Goal: Information Seeking & Learning: Learn about a topic

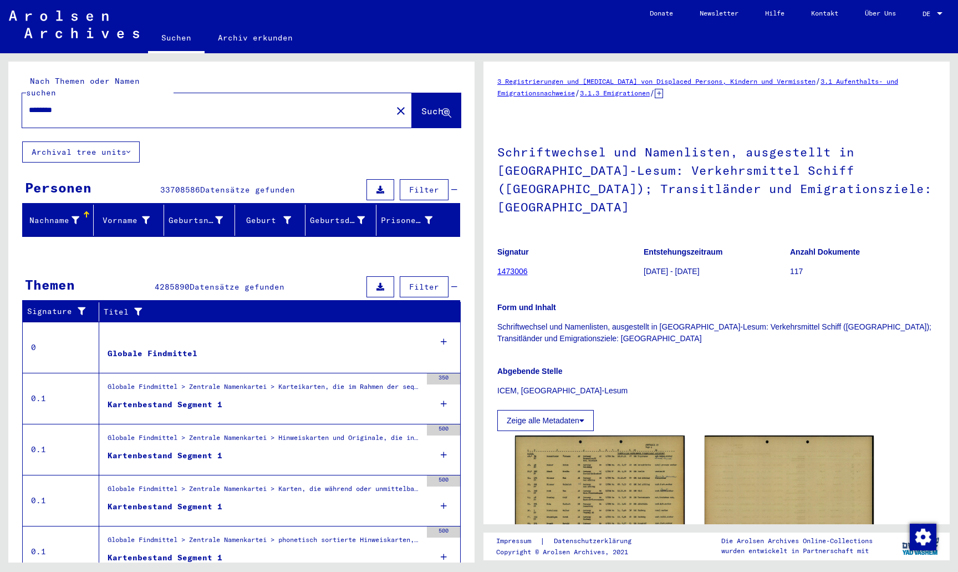
click at [394, 104] on mat-icon "close" at bounding box center [400, 110] width 13 height 13
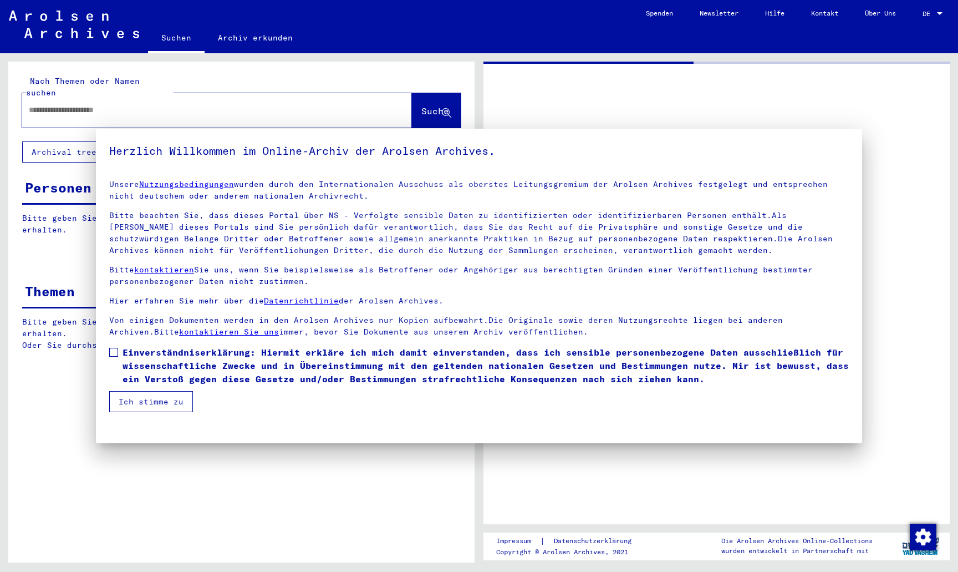
type input "********"
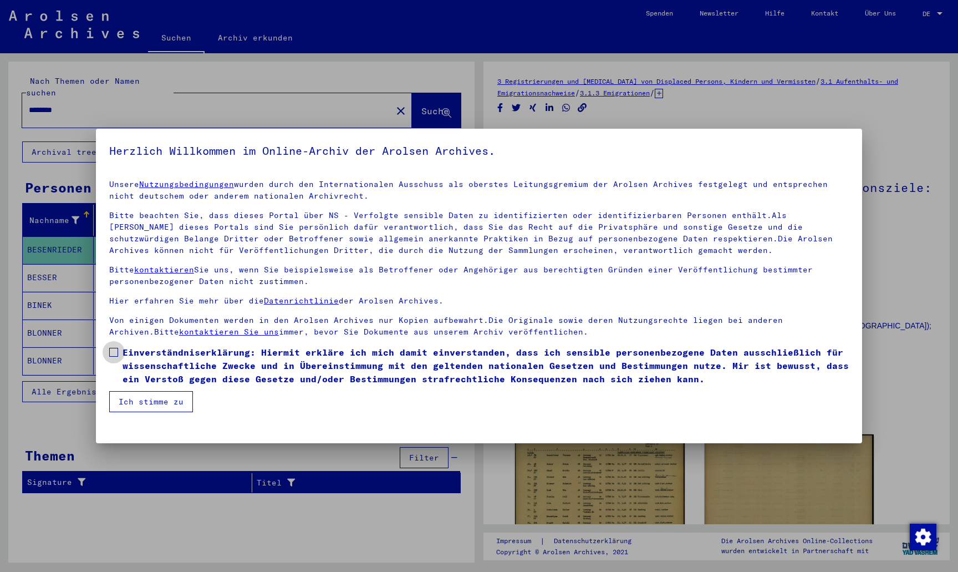
click at [116, 350] on span at bounding box center [113, 352] width 9 height 9
click at [145, 404] on button "Ich stimme zu" at bounding box center [151, 401] width 84 height 21
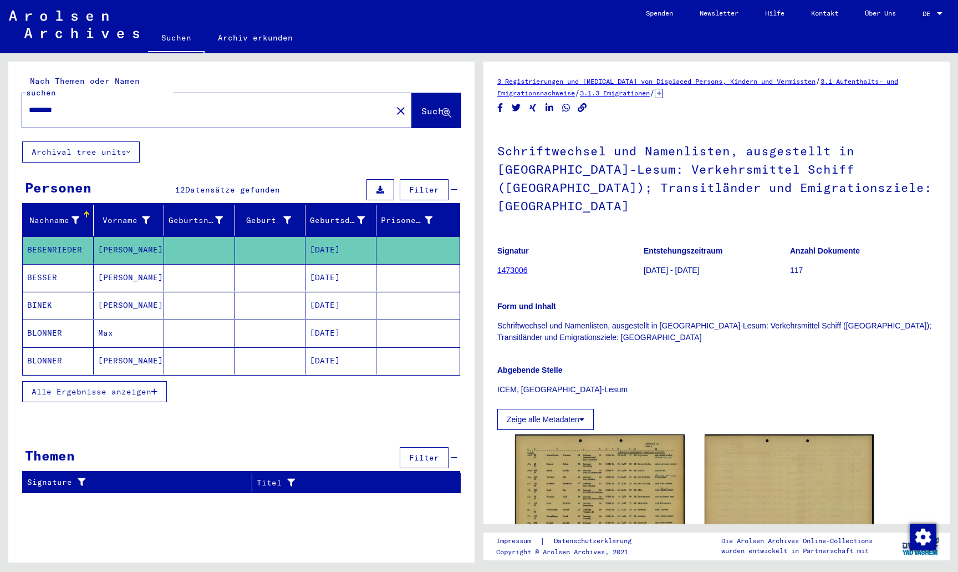
click at [394, 104] on mat-icon "close" at bounding box center [400, 110] width 13 height 13
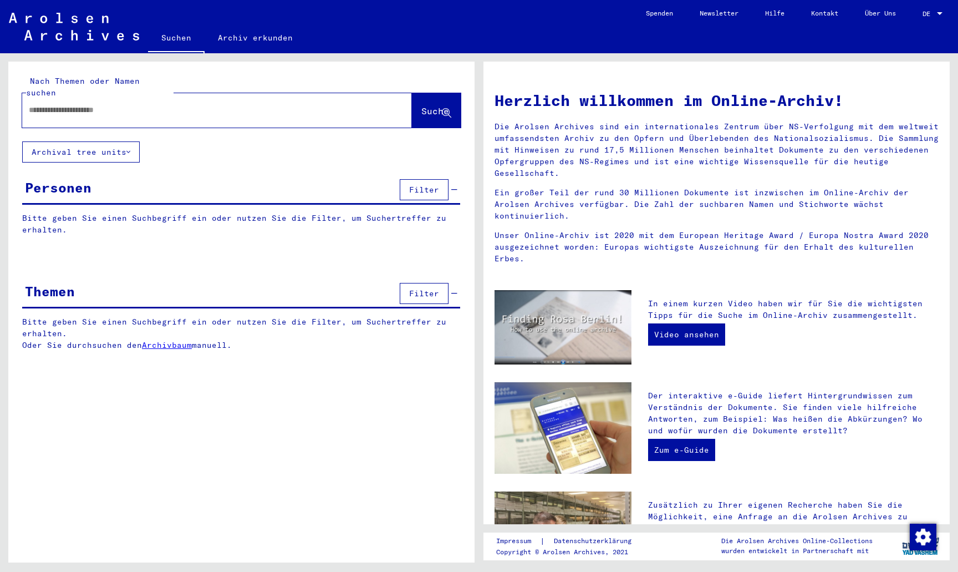
click at [240, 104] on input "text" at bounding box center [204, 110] width 350 height 12
type input "*****"
click at [427, 105] on span "Suche" at bounding box center [435, 110] width 28 height 11
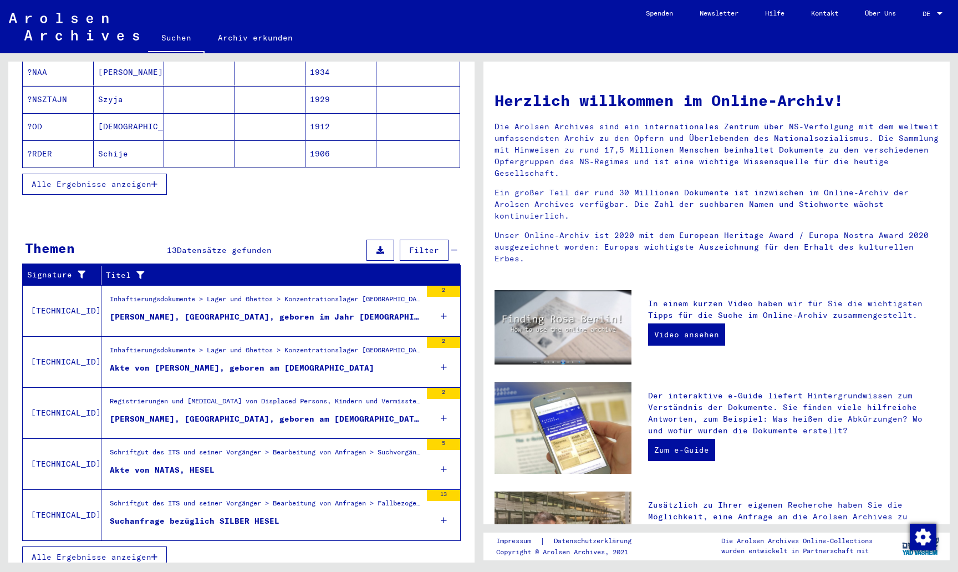
scroll to position [204, 0]
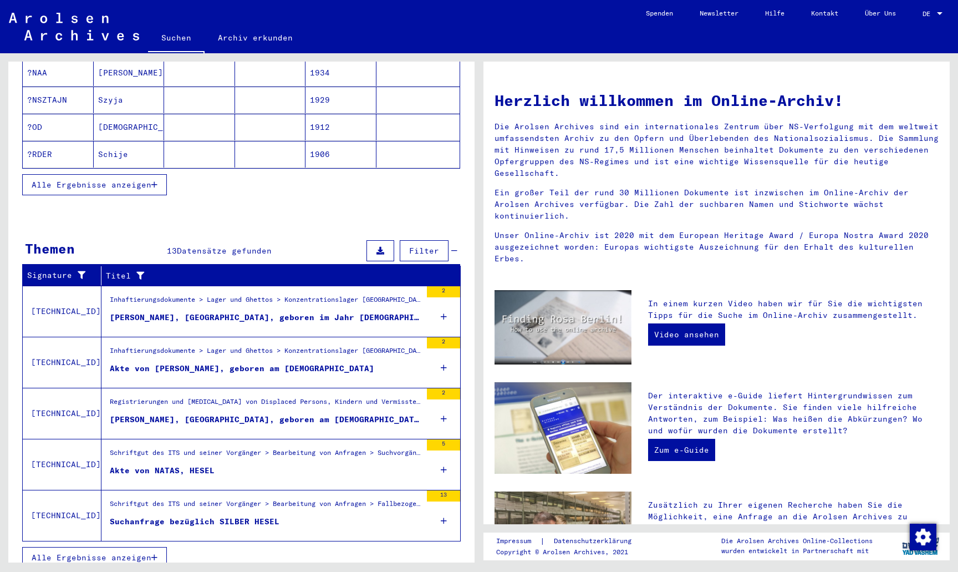
click at [75, 552] on span "Alle Ergebnisse anzeigen" at bounding box center [92, 557] width 120 height 10
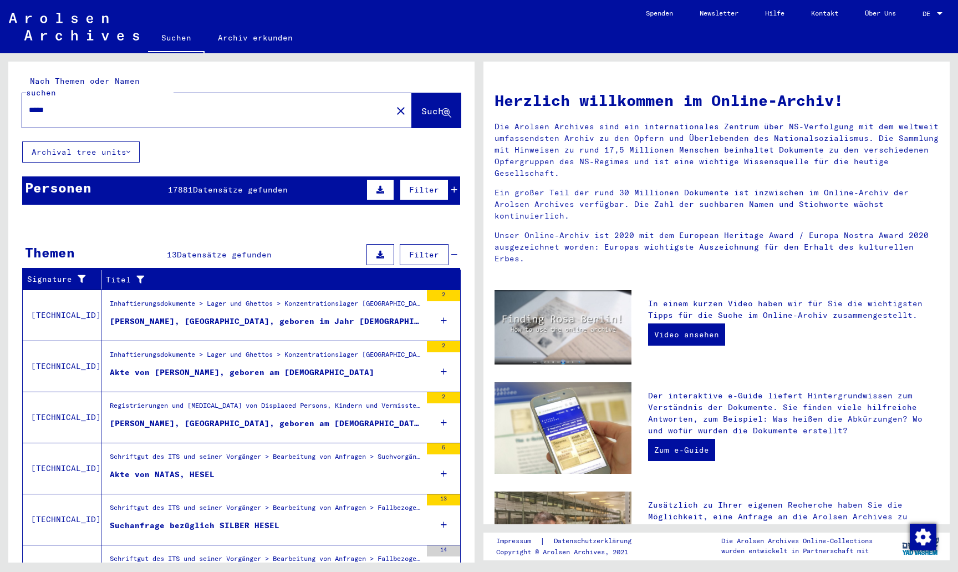
scroll to position [0, 0]
click at [151, 468] on div "Akte von NATAS, HESEL" at bounding box center [162, 474] width 105 height 12
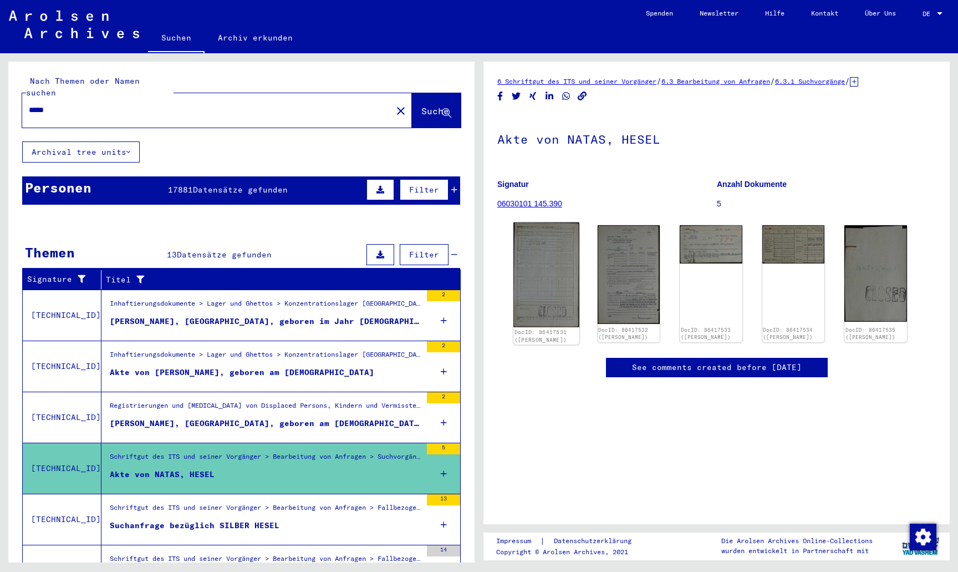
click at [567, 284] on img at bounding box center [545, 274] width 65 height 105
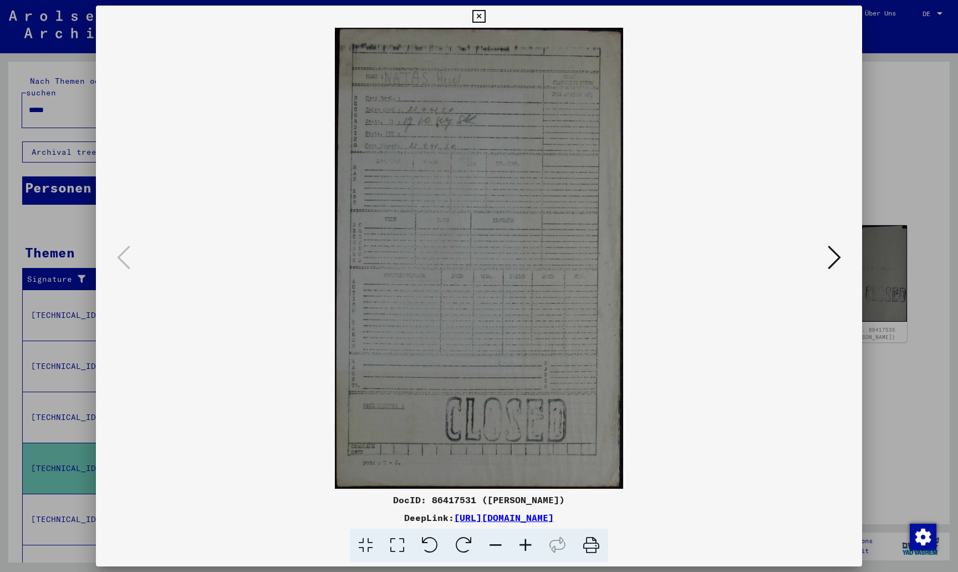
click at [833, 264] on icon at bounding box center [834, 257] width 13 height 27
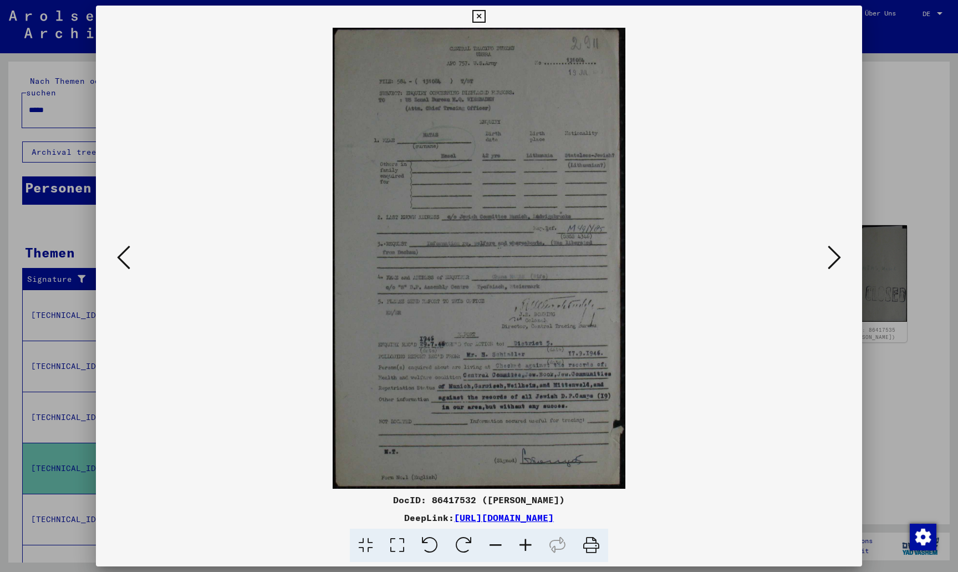
click at [835, 259] on icon at bounding box center [834, 257] width 13 height 27
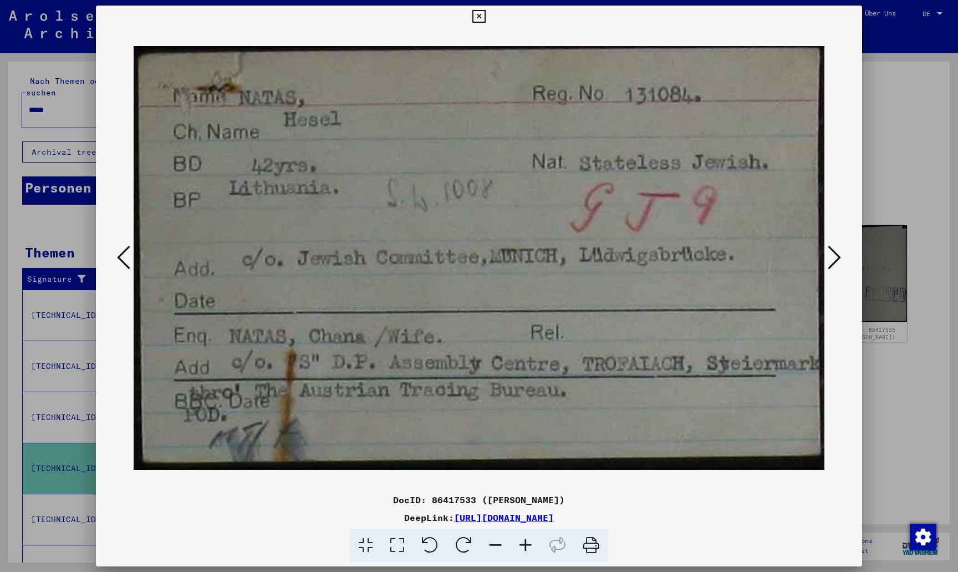
click at [835, 259] on icon at bounding box center [834, 257] width 13 height 27
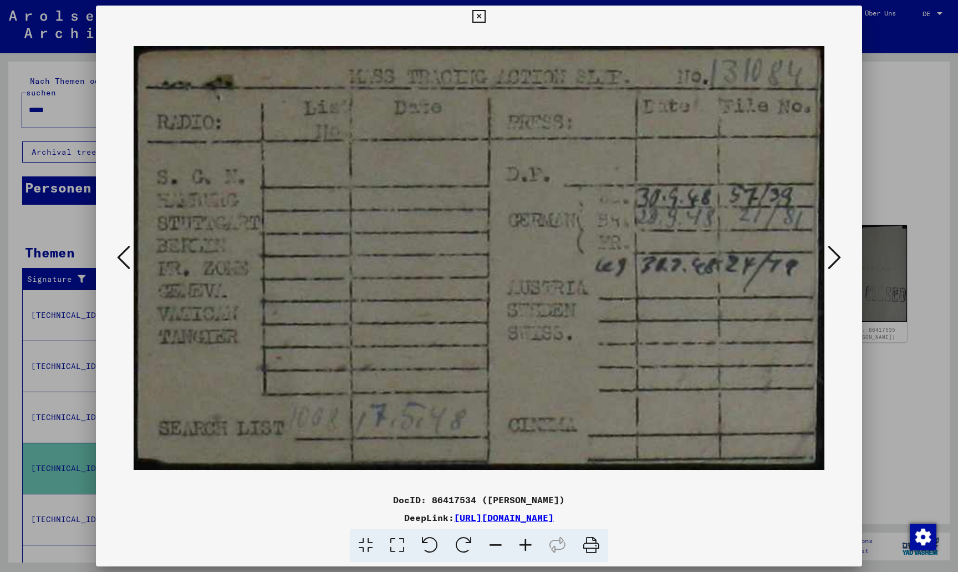
click at [835, 259] on icon at bounding box center [834, 257] width 13 height 27
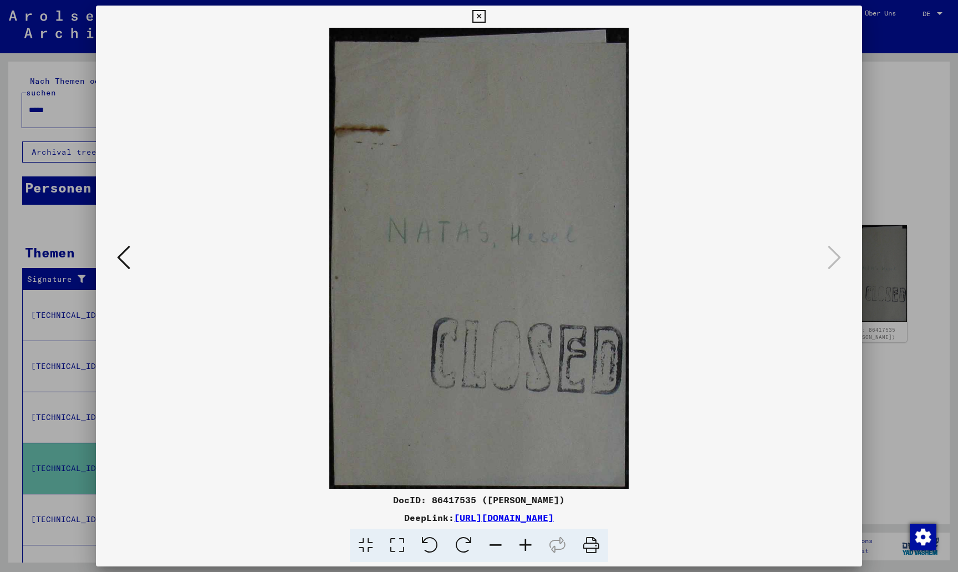
click at [485, 14] on icon at bounding box center [478, 16] width 13 height 13
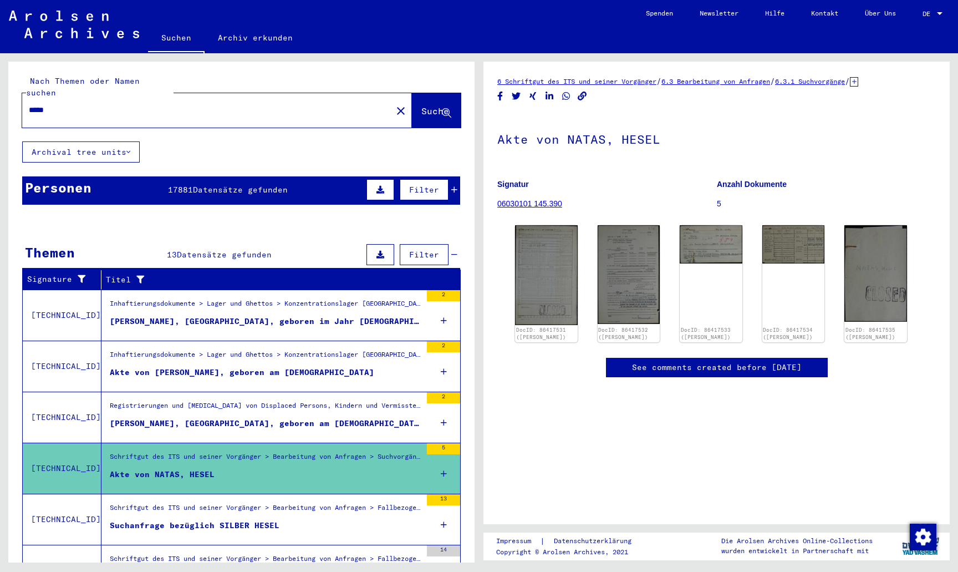
click at [272, 417] on div "[PERSON_NAME], [GEOGRAPHIC_DATA], geboren am [DEMOGRAPHIC_DATA], geboren in [GE…" at bounding box center [266, 423] width 312 height 12
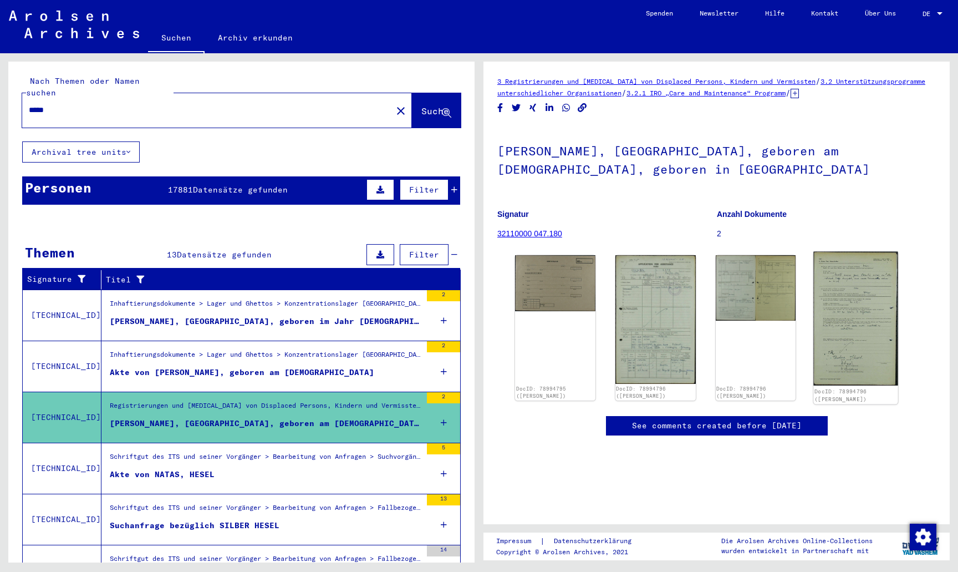
click at [840, 321] on img at bounding box center [856, 319] width 84 height 134
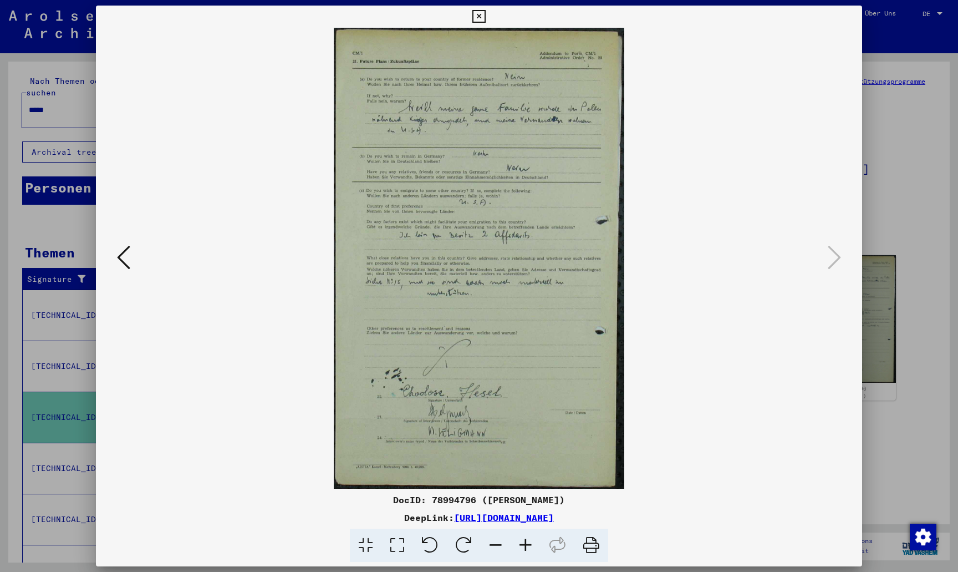
click at [485, 18] on icon at bounding box center [478, 16] width 13 height 13
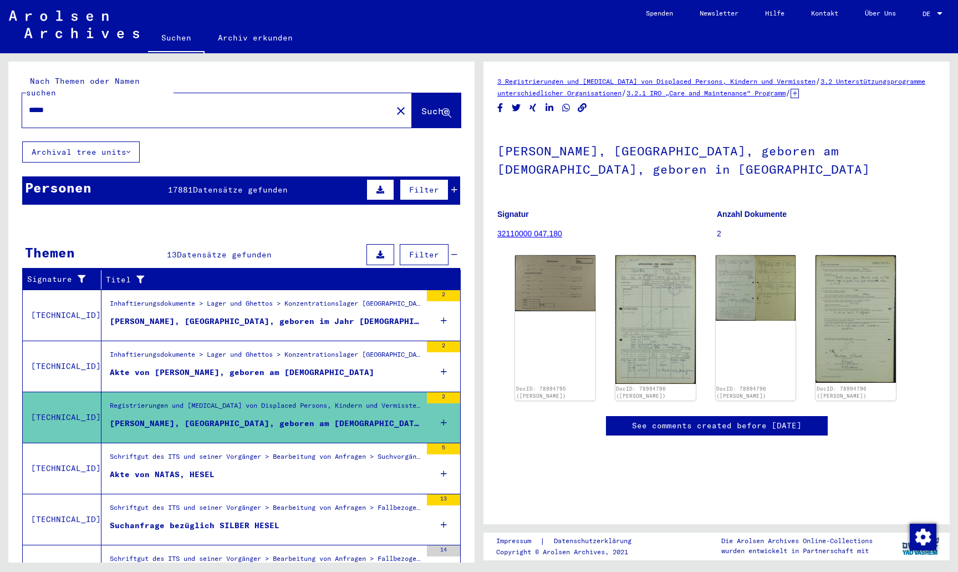
click at [345, 366] on figure "Akte von [PERSON_NAME], geboren am [DEMOGRAPHIC_DATA]" at bounding box center [266, 374] width 312 height 17
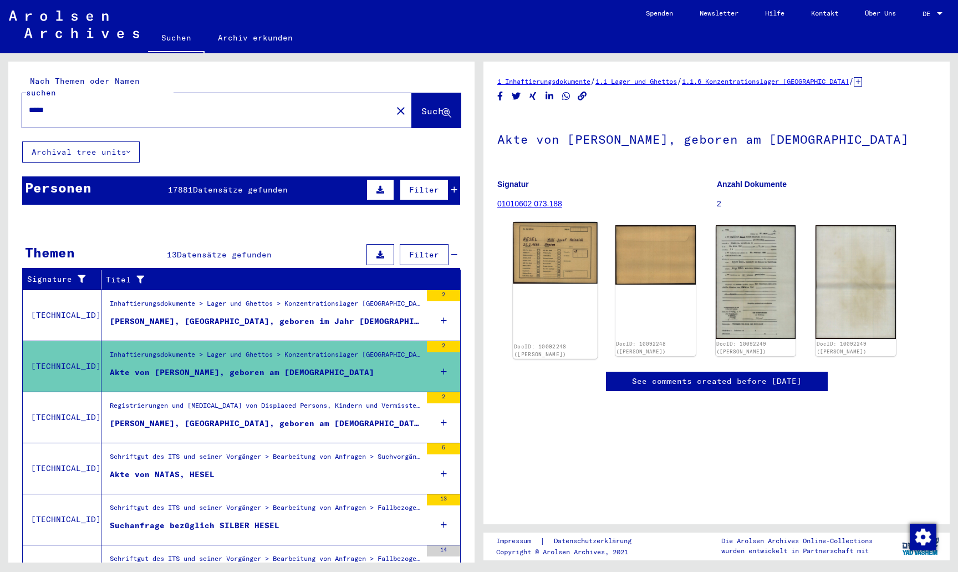
click at [565, 267] on img at bounding box center [555, 253] width 84 height 62
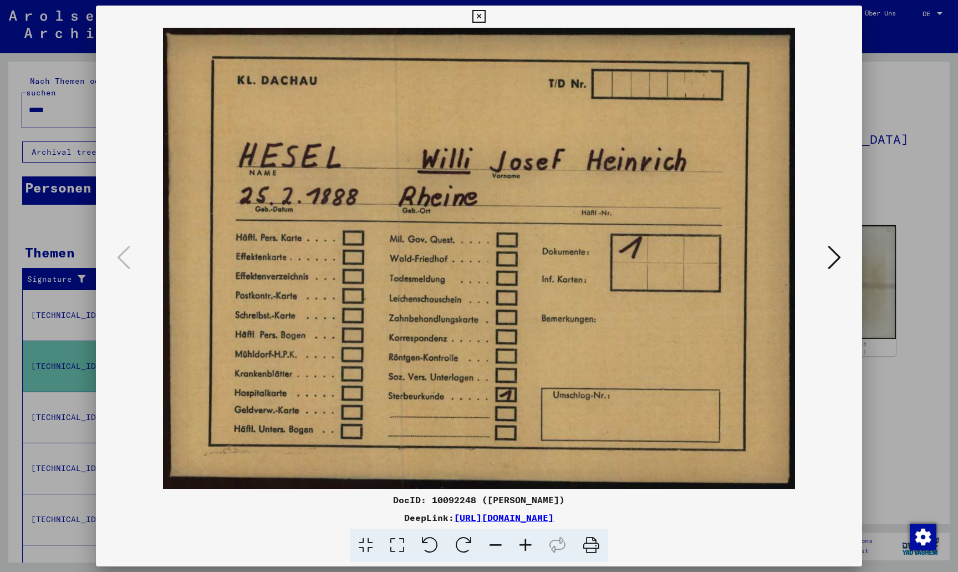
click at [836, 255] on icon at bounding box center [834, 257] width 13 height 27
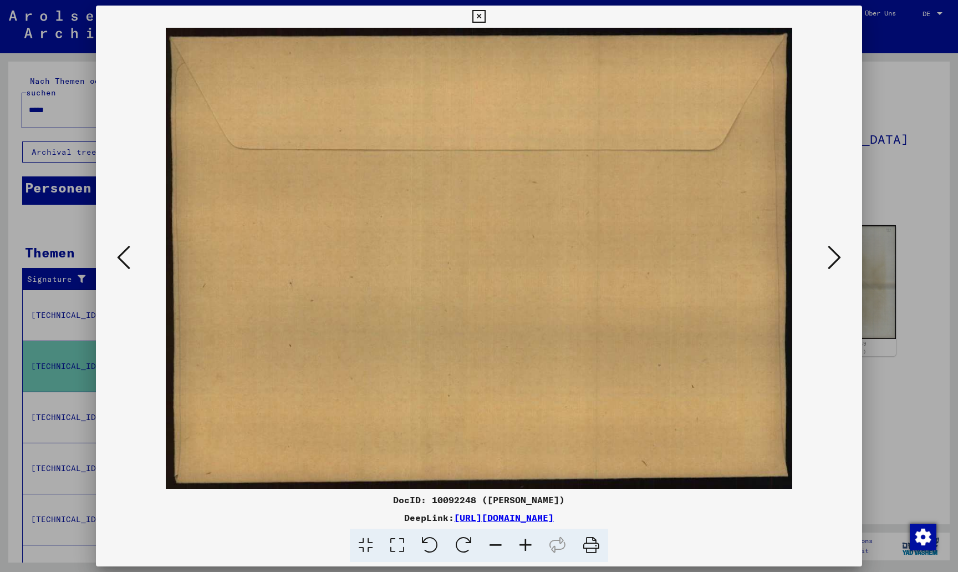
click at [836, 255] on icon at bounding box center [834, 257] width 13 height 27
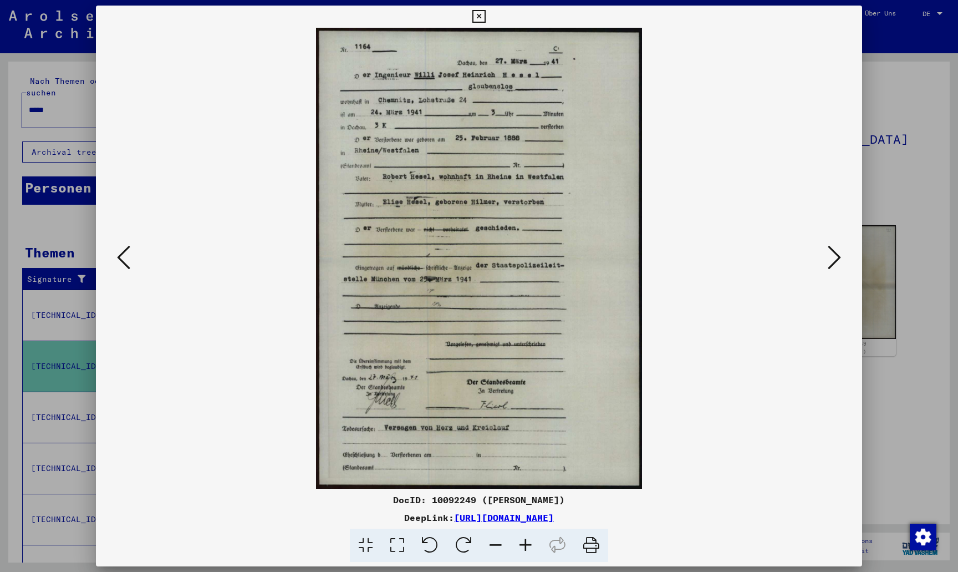
click at [829, 264] on icon at bounding box center [834, 257] width 13 height 27
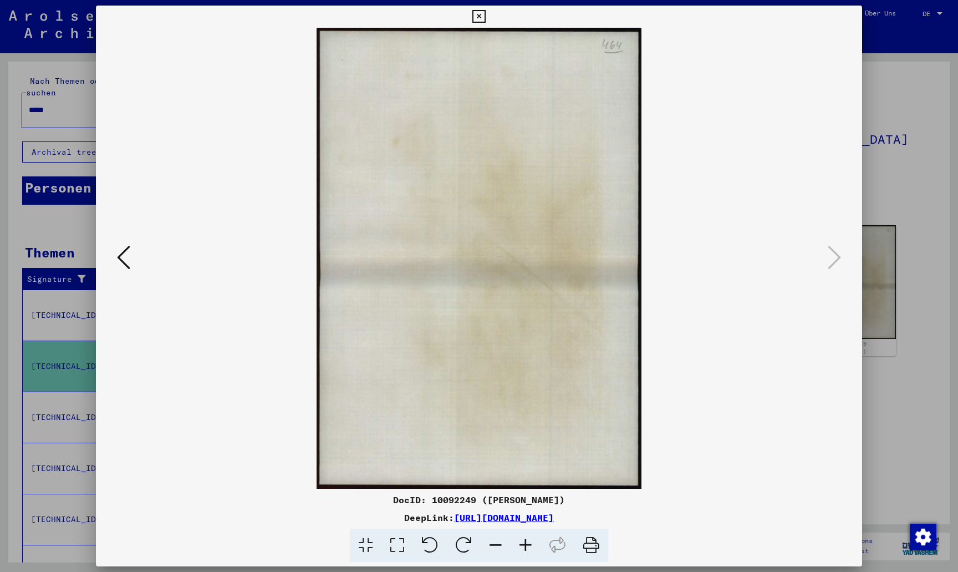
click at [485, 18] on icon at bounding box center [478, 16] width 13 height 13
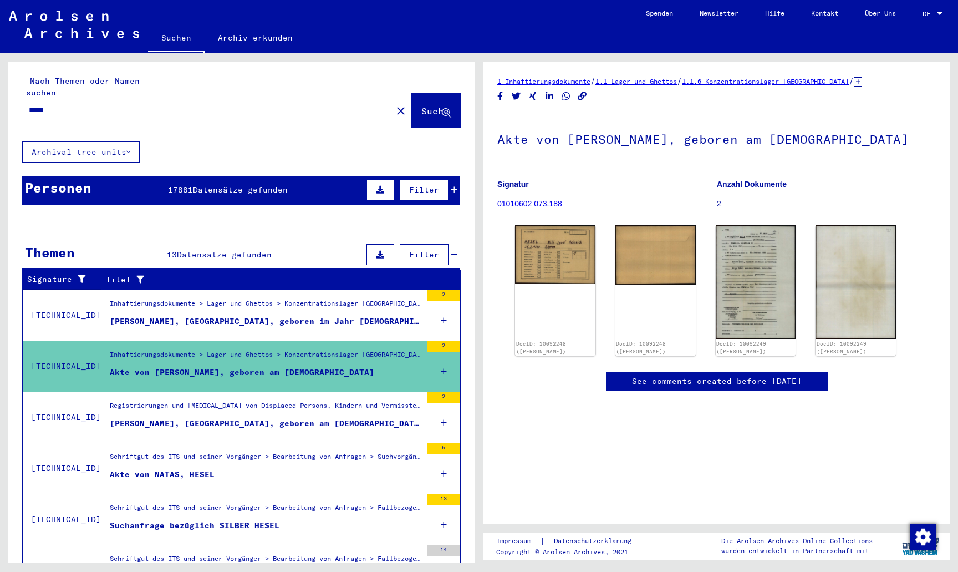
click at [322, 301] on div "Inhaftierungsdokumente > Lager und Ghettos > Konzentrationslager [GEOGRAPHIC_DA…" at bounding box center [266, 306] width 312 height 16
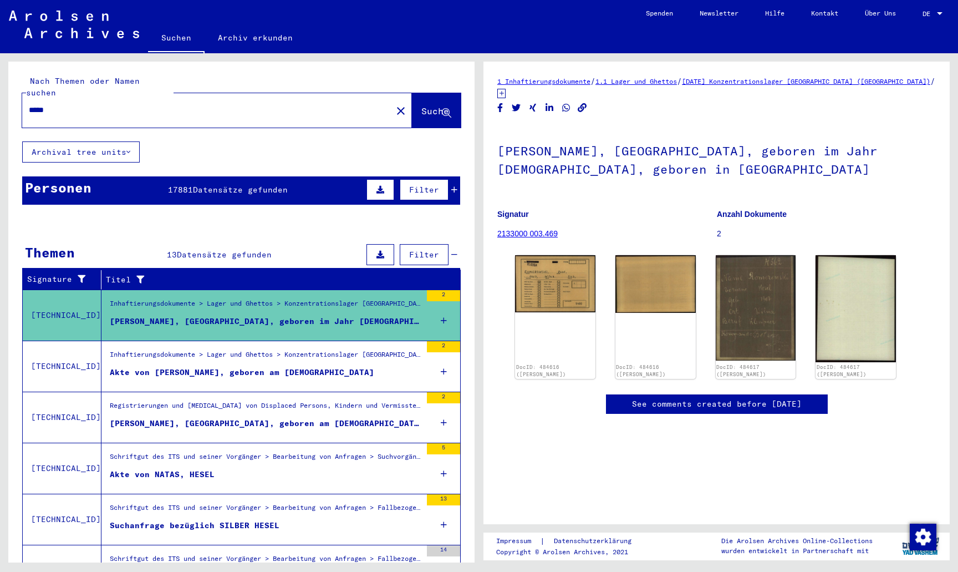
click at [182, 185] on span "17881" at bounding box center [180, 190] width 25 height 10
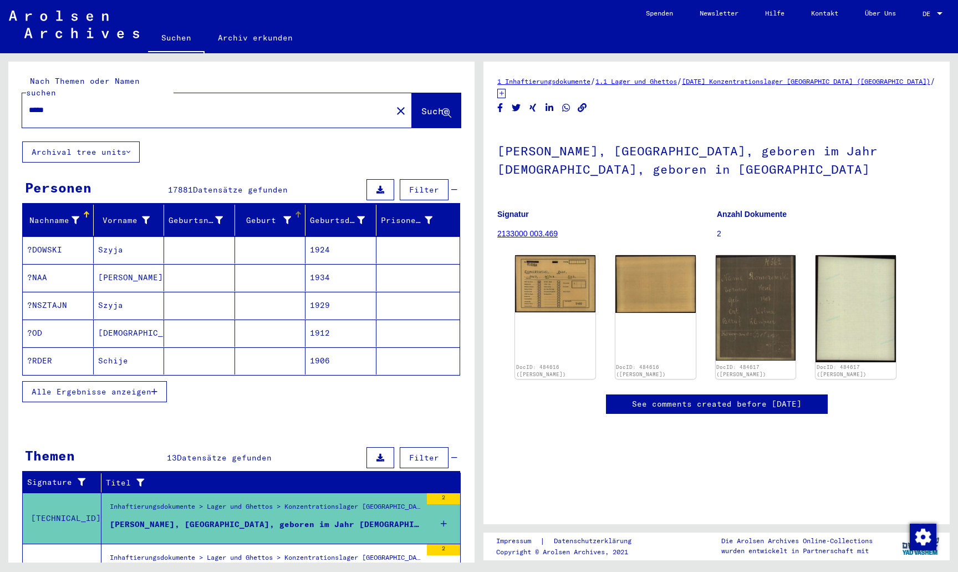
click at [287, 216] on icon at bounding box center [287, 220] width 8 height 8
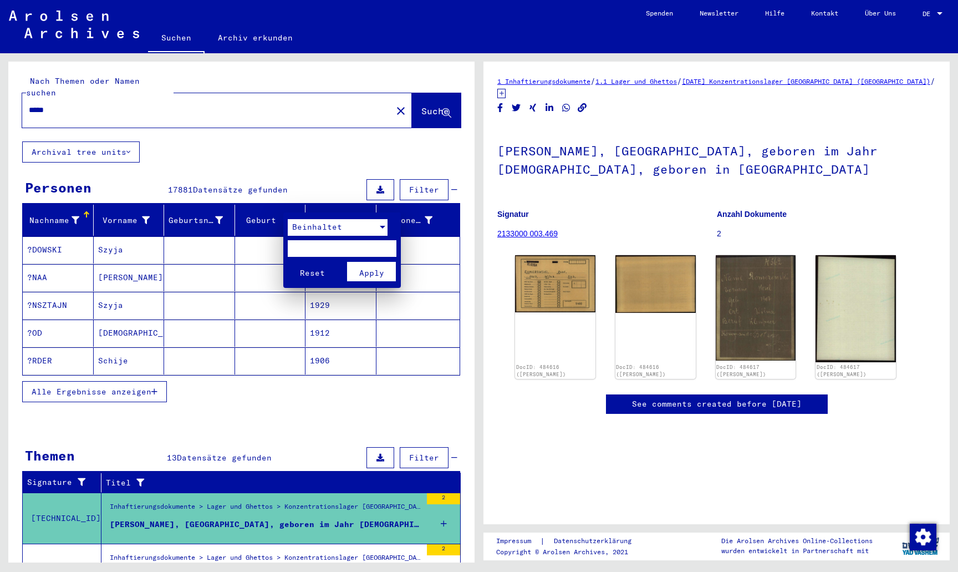
click at [381, 226] on div at bounding box center [383, 227] width 6 height 3
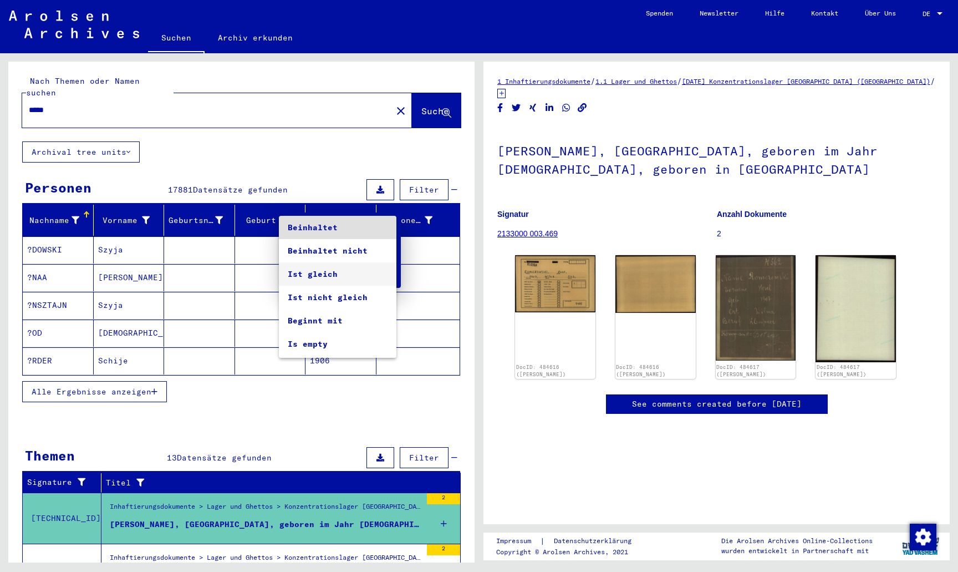
click at [355, 272] on span "Ist gleich" at bounding box center [338, 273] width 100 height 23
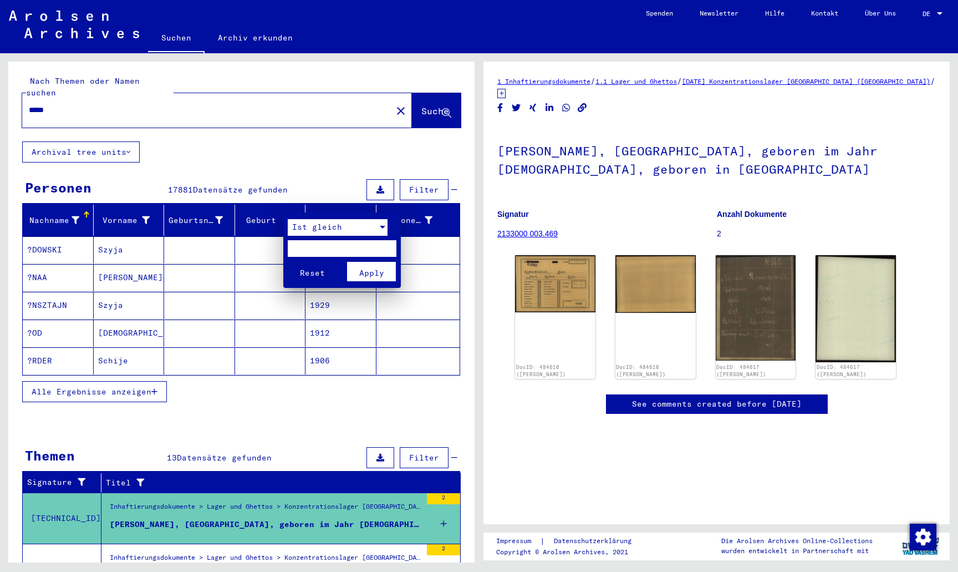
click at [351, 248] on input "text" at bounding box center [342, 248] width 109 height 17
type input "*****"
click at [376, 271] on span "Apply" at bounding box center [371, 273] width 25 height 10
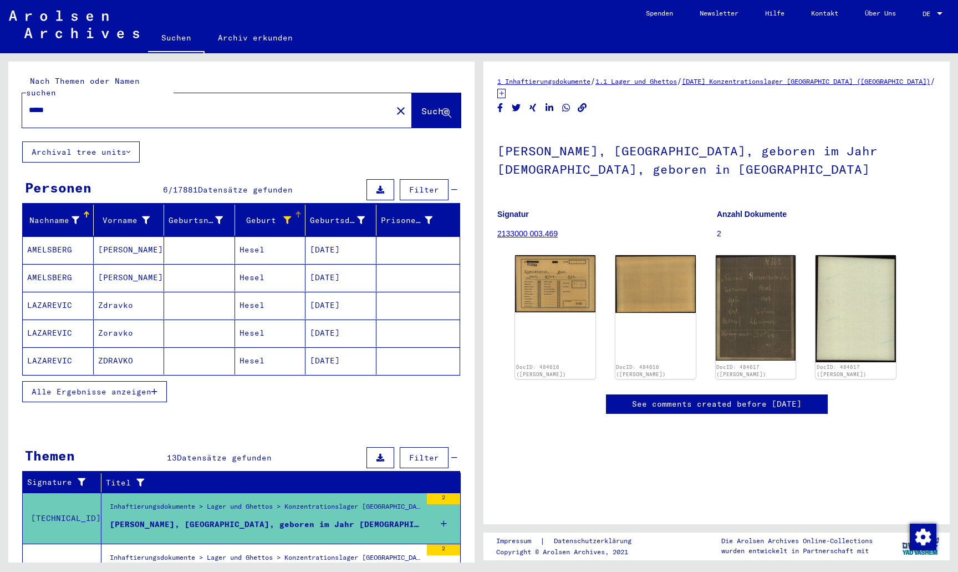
click at [72, 386] on span "Alle Ergebnisse anzeigen" at bounding box center [92, 391] width 120 height 10
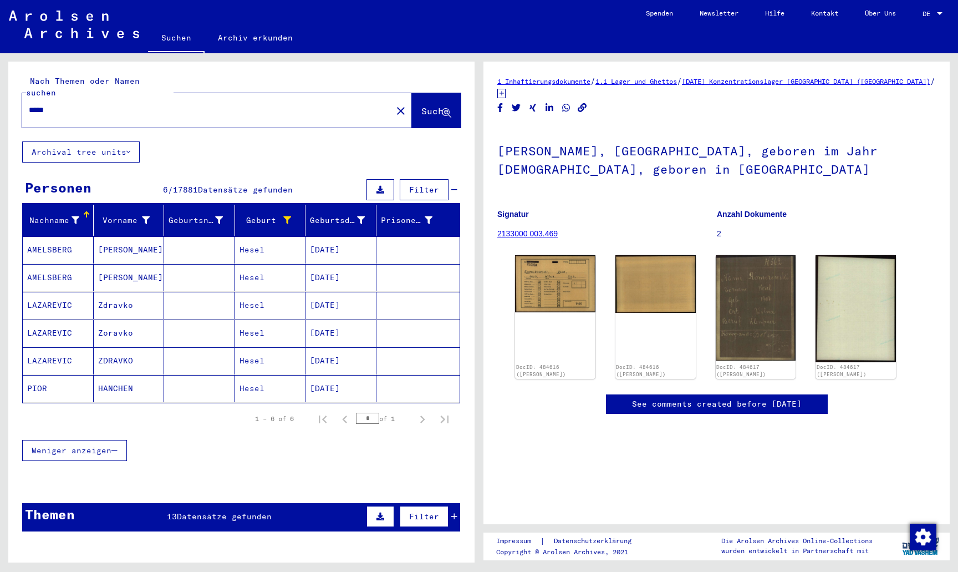
click at [57, 237] on mat-cell "AMELSBERG" at bounding box center [58, 249] width 71 height 27
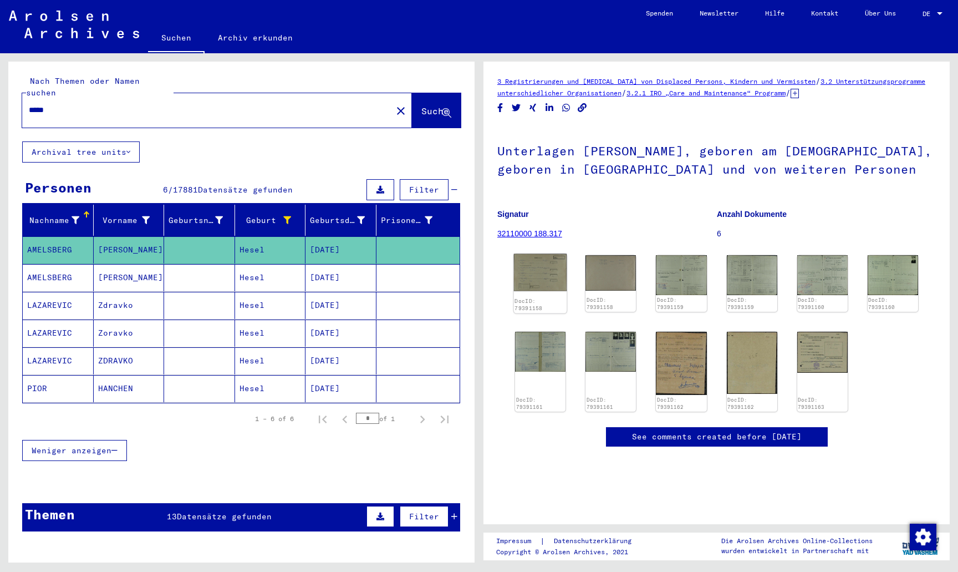
click at [529, 269] on img at bounding box center [540, 272] width 53 height 37
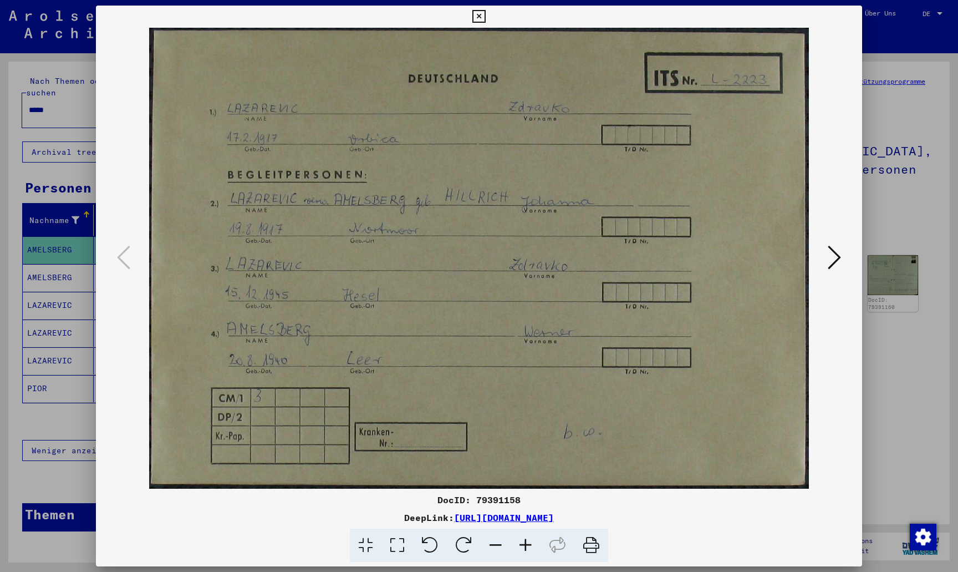
click at [833, 261] on icon at bounding box center [834, 257] width 13 height 27
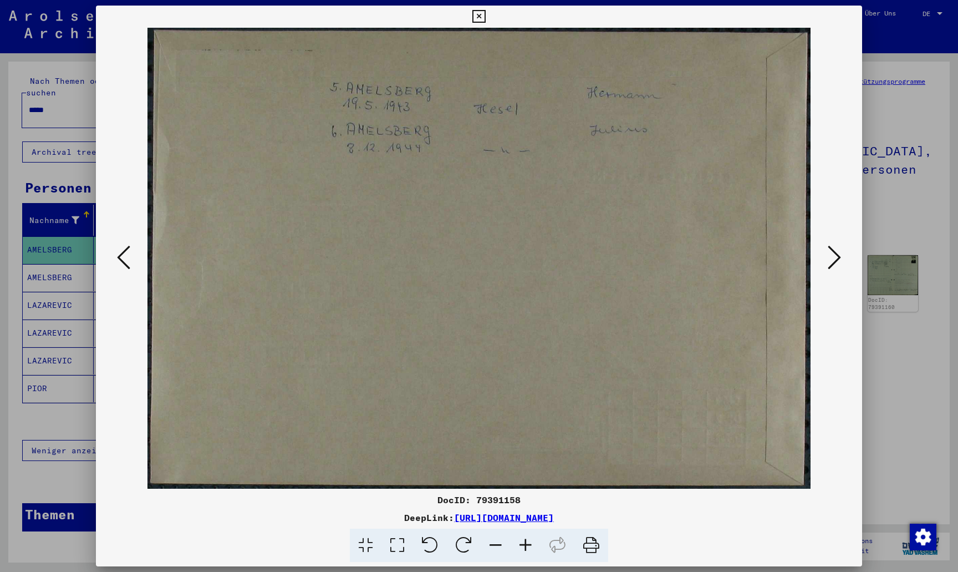
click at [833, 261] on icon at bounding box center [834, 257] width 13 height 27
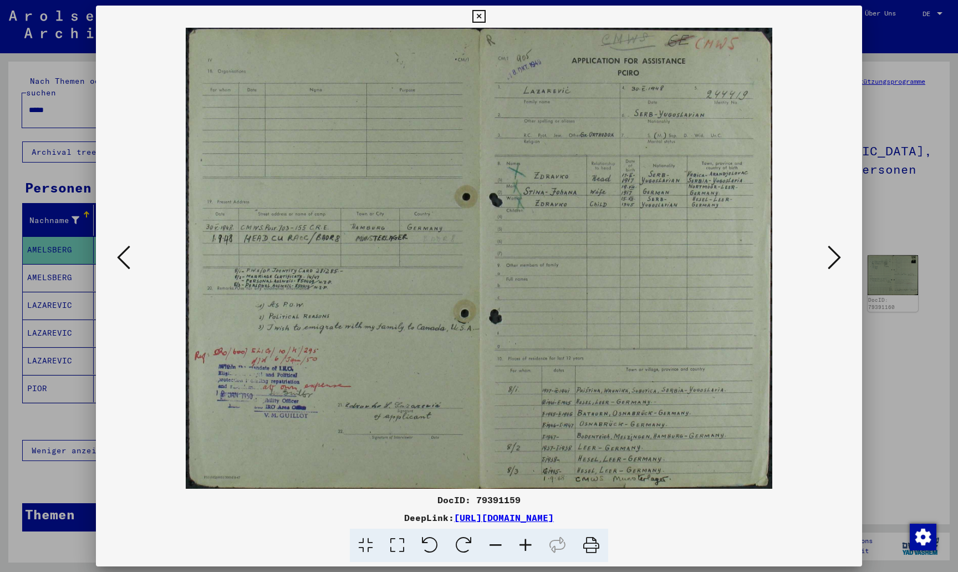
click at [833, 261] on icon at bounding box center [834, 257] width 13 height 27
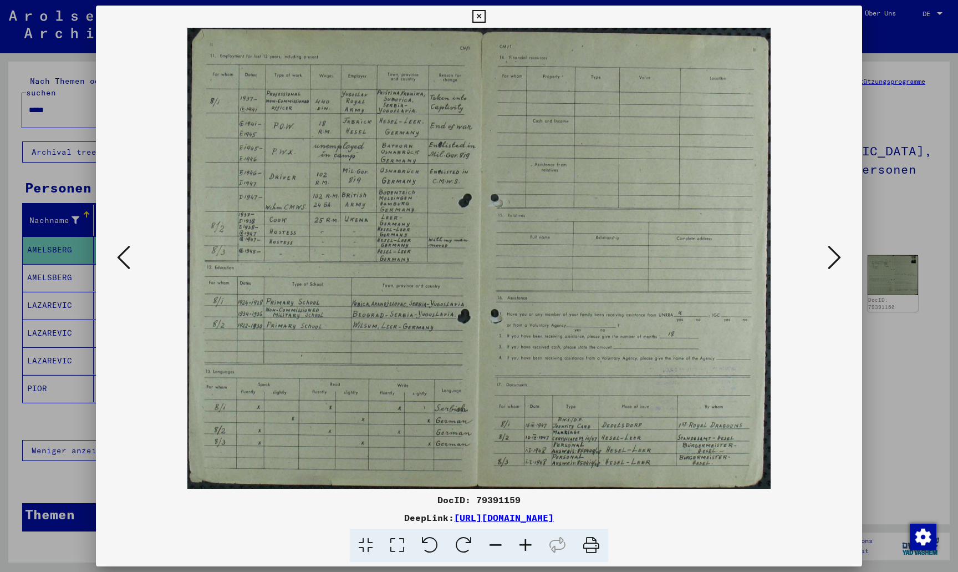
click at [833, 261] on icon at bounding box center [834, 257] width 13 height 27
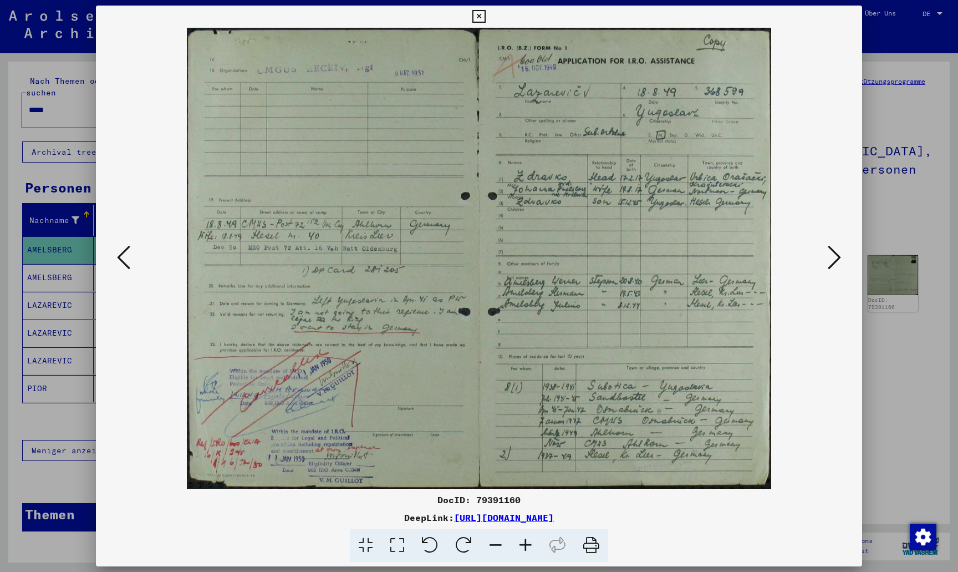
click at [833, 261] on icon at bounding box center [834, 257] width 13 height 27
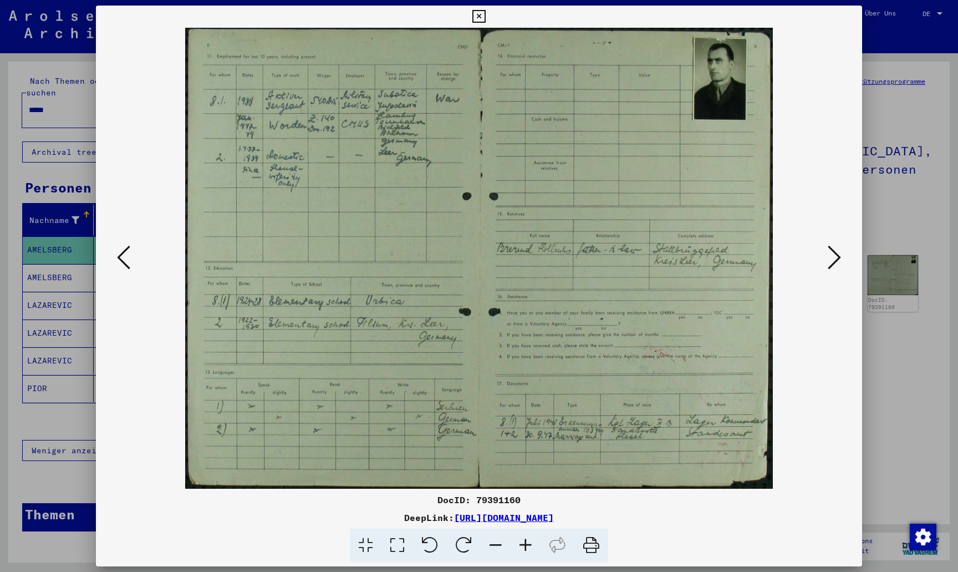
click at [833, 261] on icon at bounding box center [834, 257] width 13 height 27
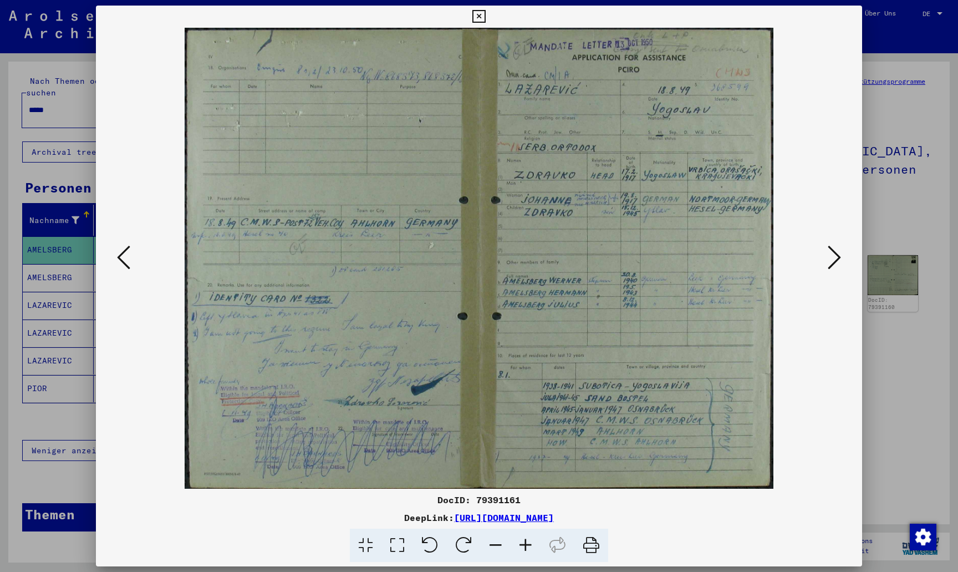
click at [833, 261] on icon at bounding box center [834, 257] width 13 height 27
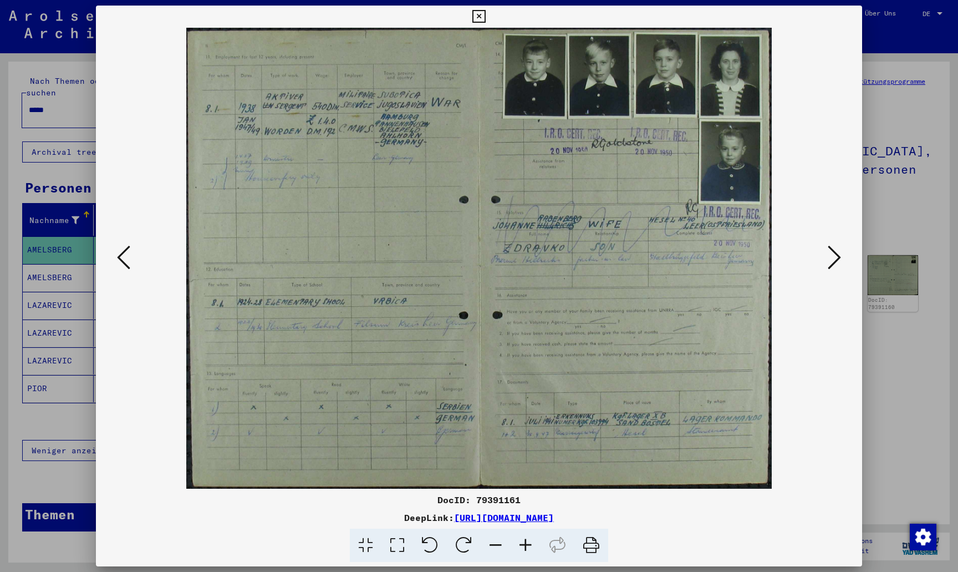
click at [833, 263] on icon at bounding box center [834, 257] width 13 height 27
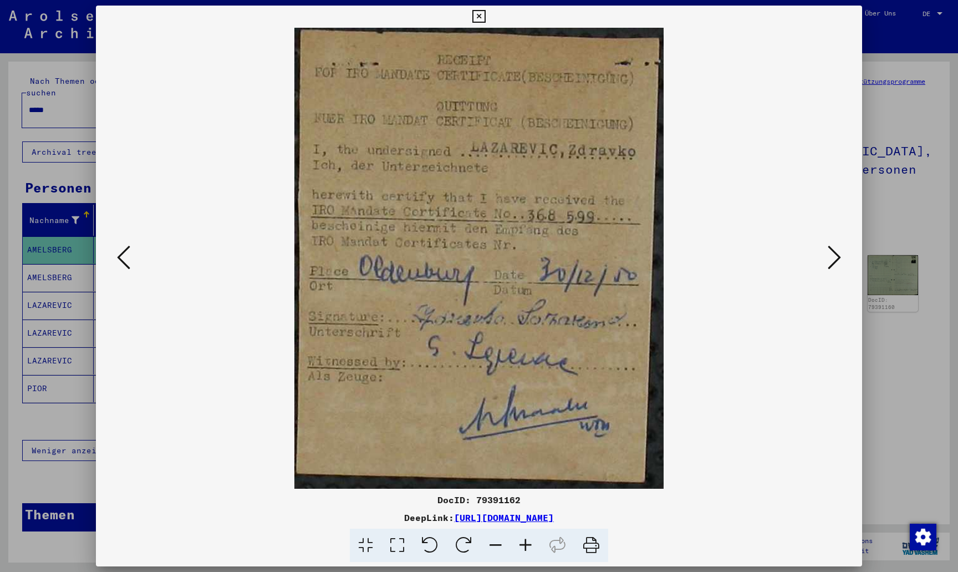
click at [833, 263] on icon at bounding box center [834, 257] width 13 height 27
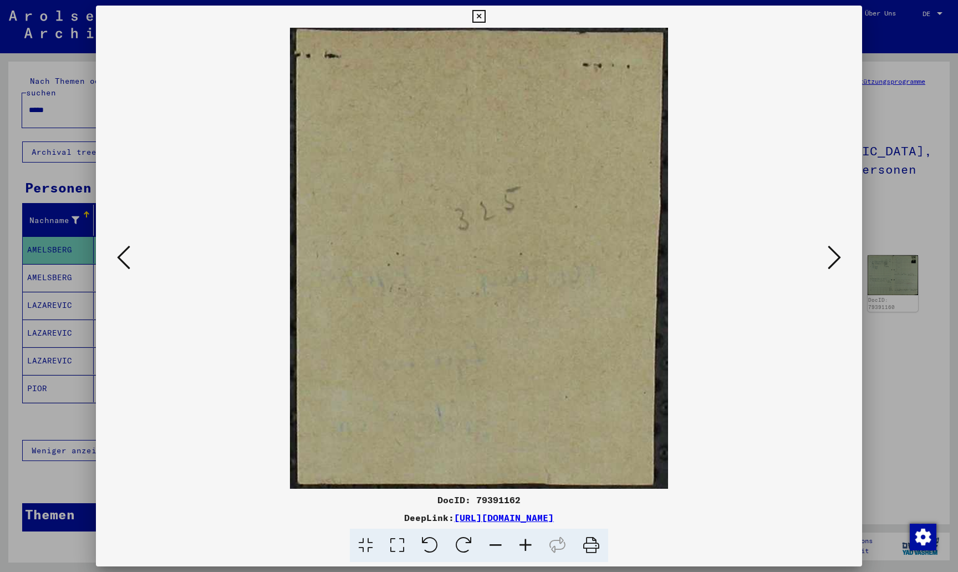
click at [485, 22] on icon at bounding box center [478, 16] width 13 height 13
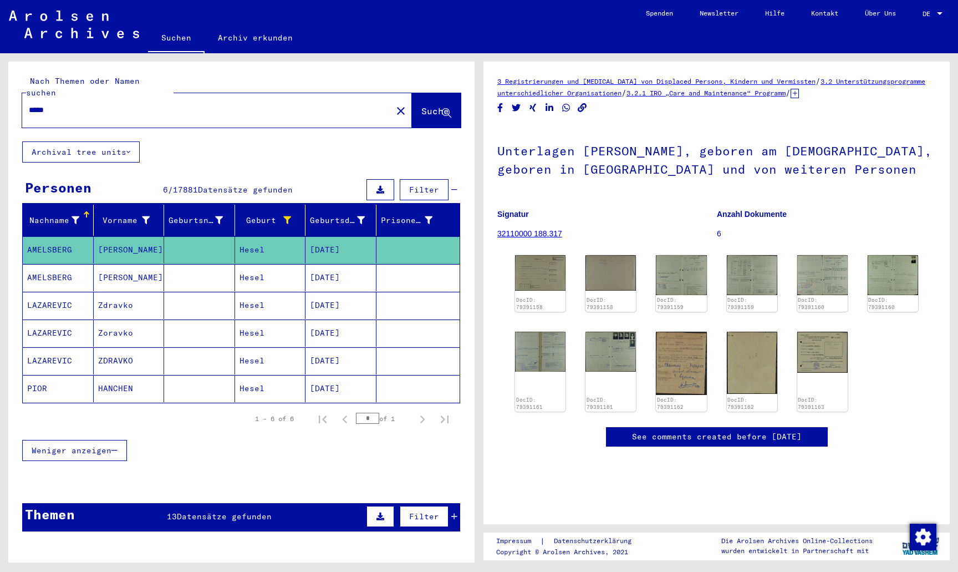
click at [146, 271] on mat-cell "[PERSON_NAME]" at bounding box center [129, 277] width 71 height 27
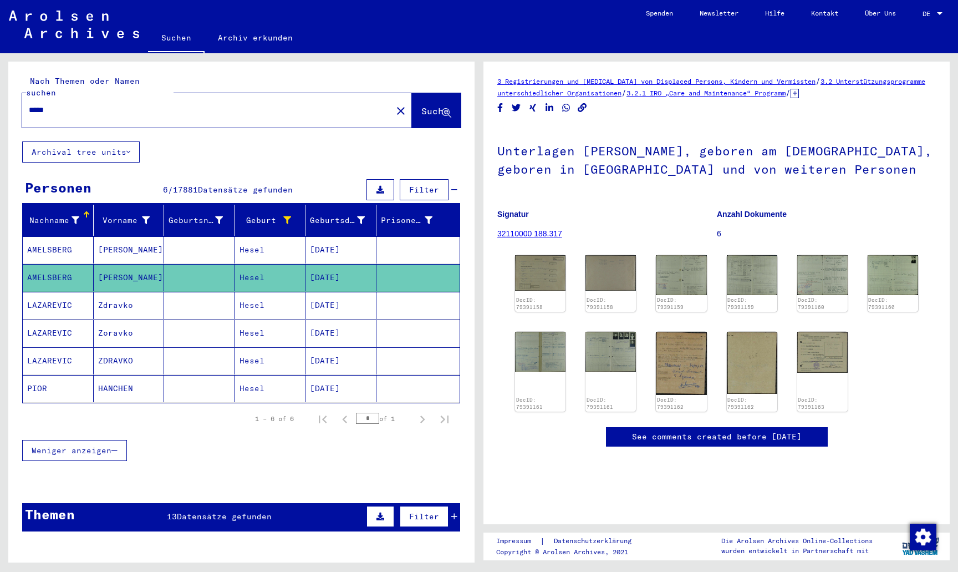
click at [136, 292] on mat-cell "Zdravko" at bounding box center [129, 305] width 71 height 27
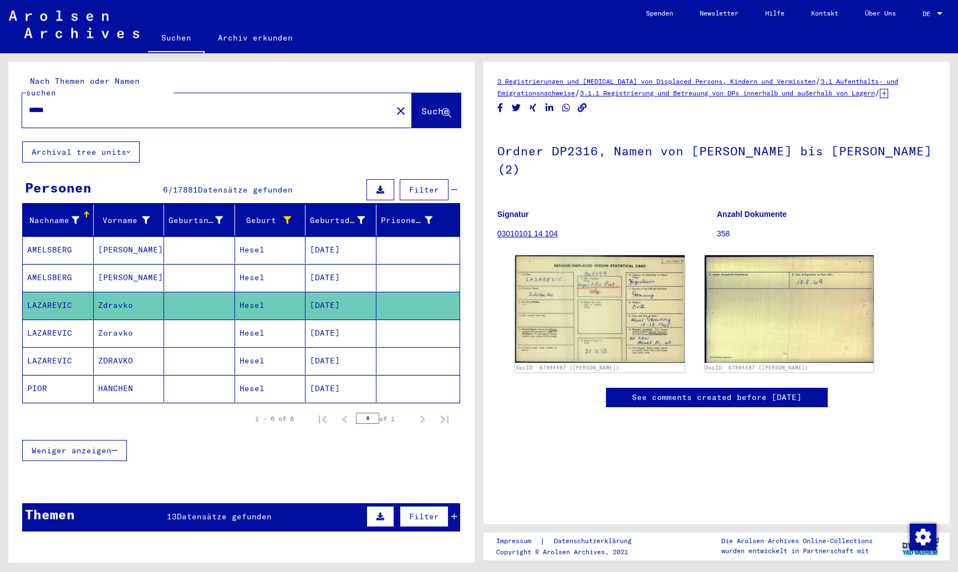
click at [129, 319] on mat-cell "Zoravko" at bounding box center [129, 332] width 71 height 27
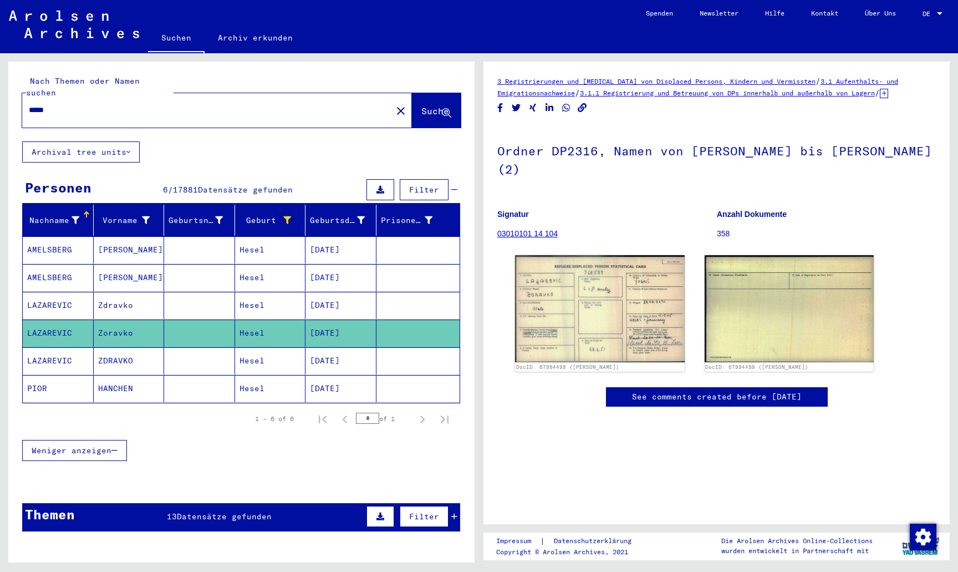
click at [123, 350] on mat-cell "ZDRAVKO" at bounding box center [129, 360] width 71 height 27
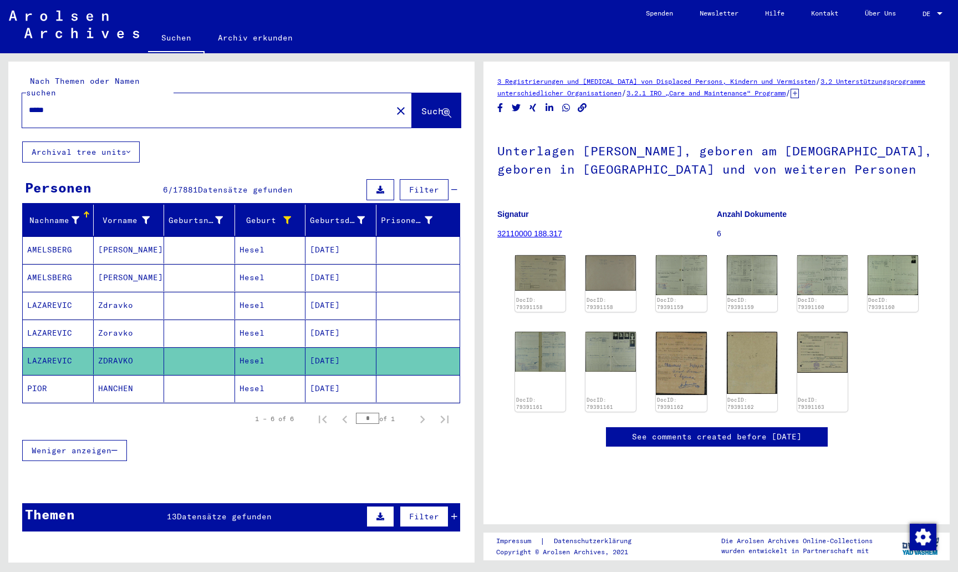
click at [124, 375] on mat-cell "HANCHEN" at bounding box center [129, 388] width 71 height 27
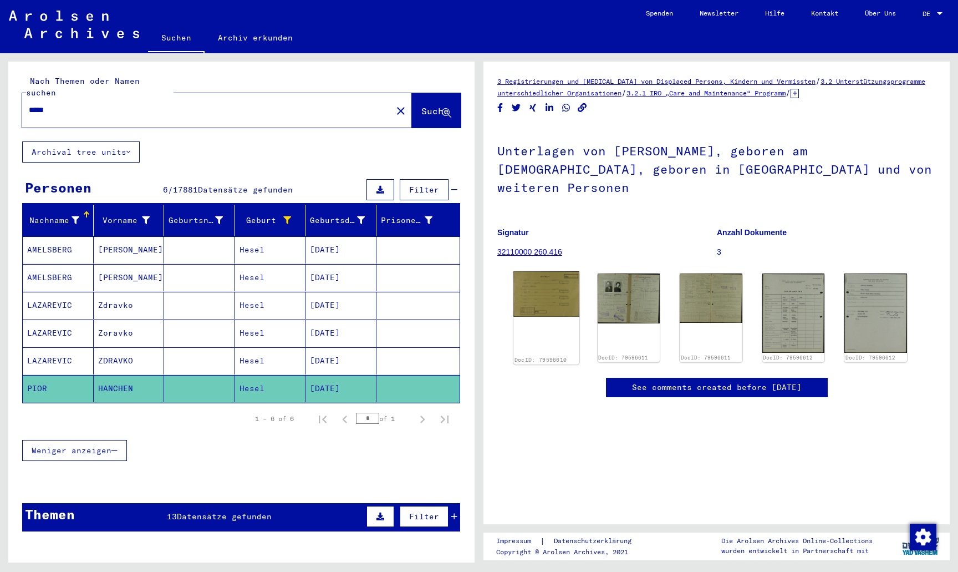
click at [536, 273] on img at bounding box center [545, 293] width 65 height 45
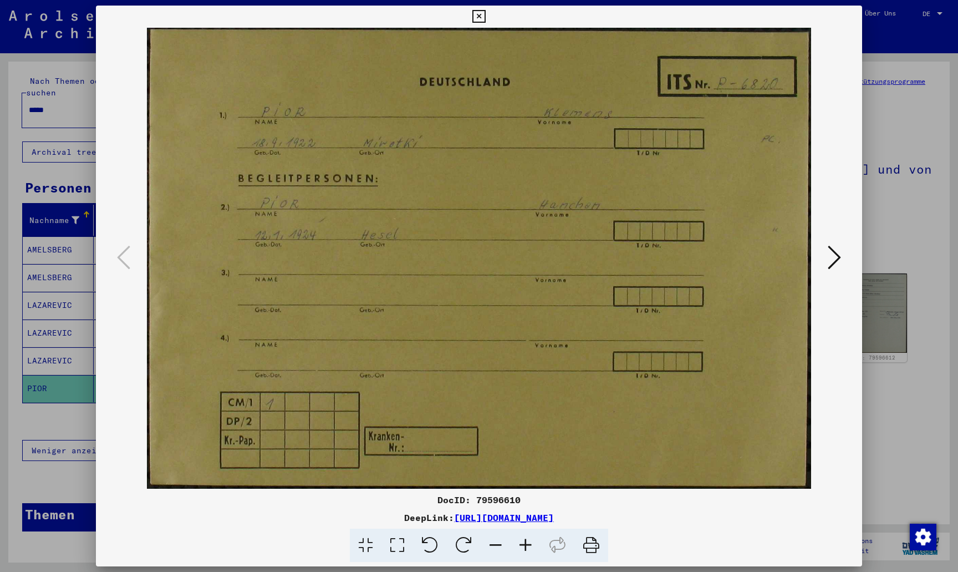
click at [837, 252] on icon at bounding box center [834, 257] width 13 height 27
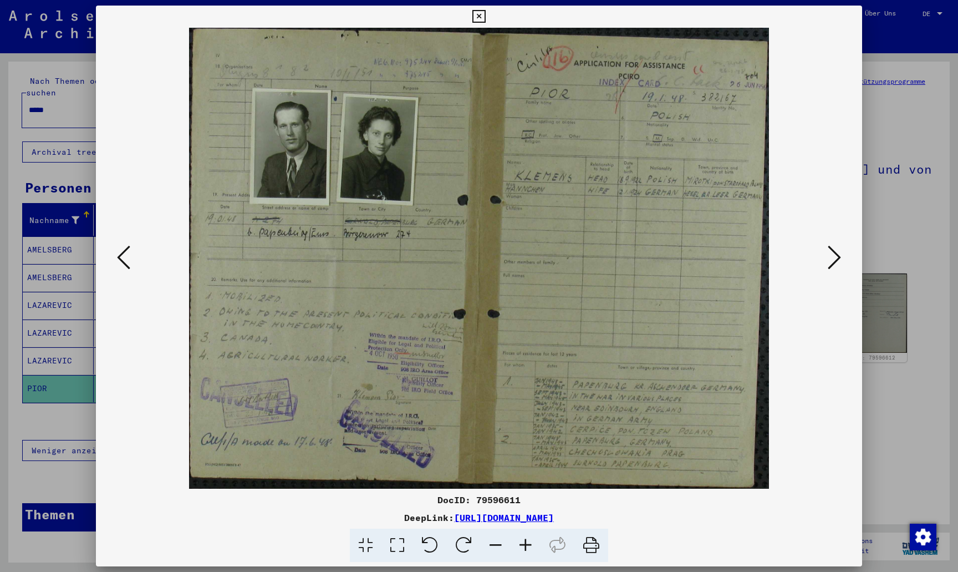
click at [837, 252] on icon at bounding box center [834, 257] width 13 height 27
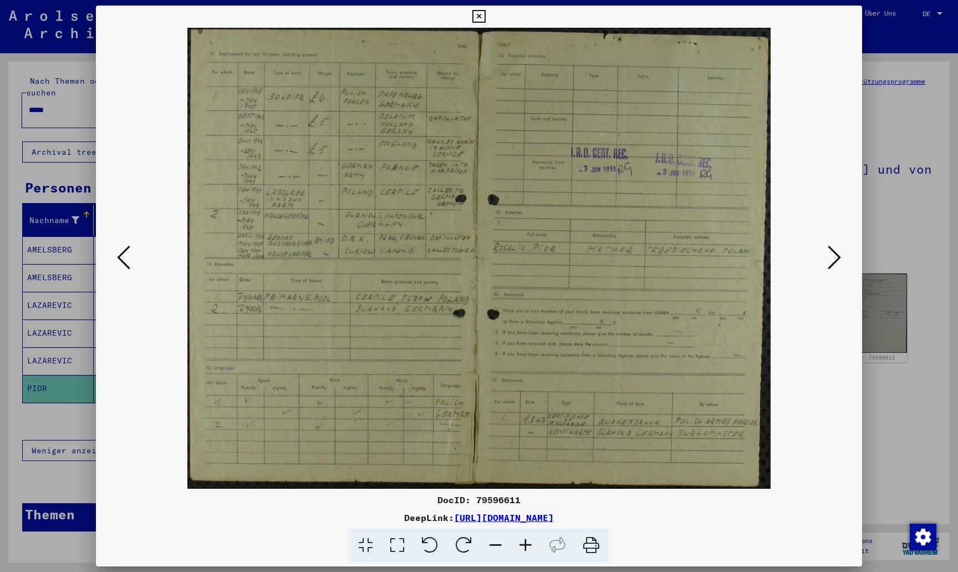
click at [837, 252] on icon at bounding box center [834, 257] width 13 height 27
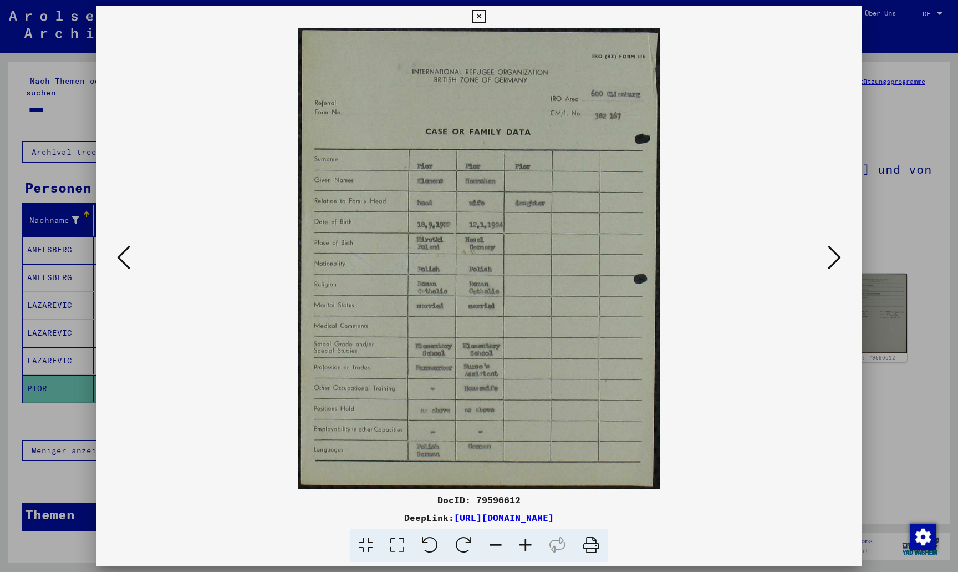
click at [837, 252] on icon at bounding box center [834, 257] width 13 height 27
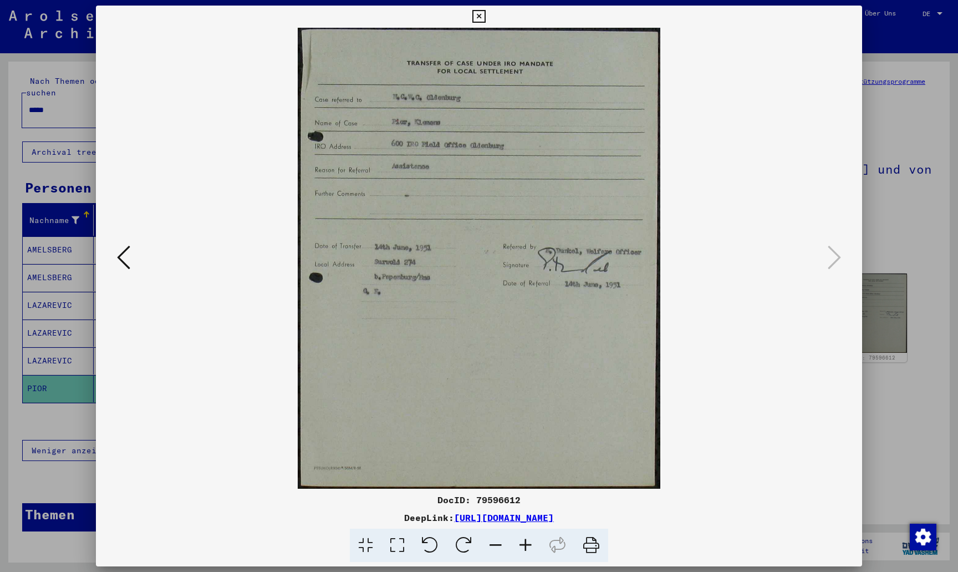
click at [485, 17] on icon at bounding box center [478, 16] width 13 height 13
